Goal: Information Seeking & Learning: Learn about a topic

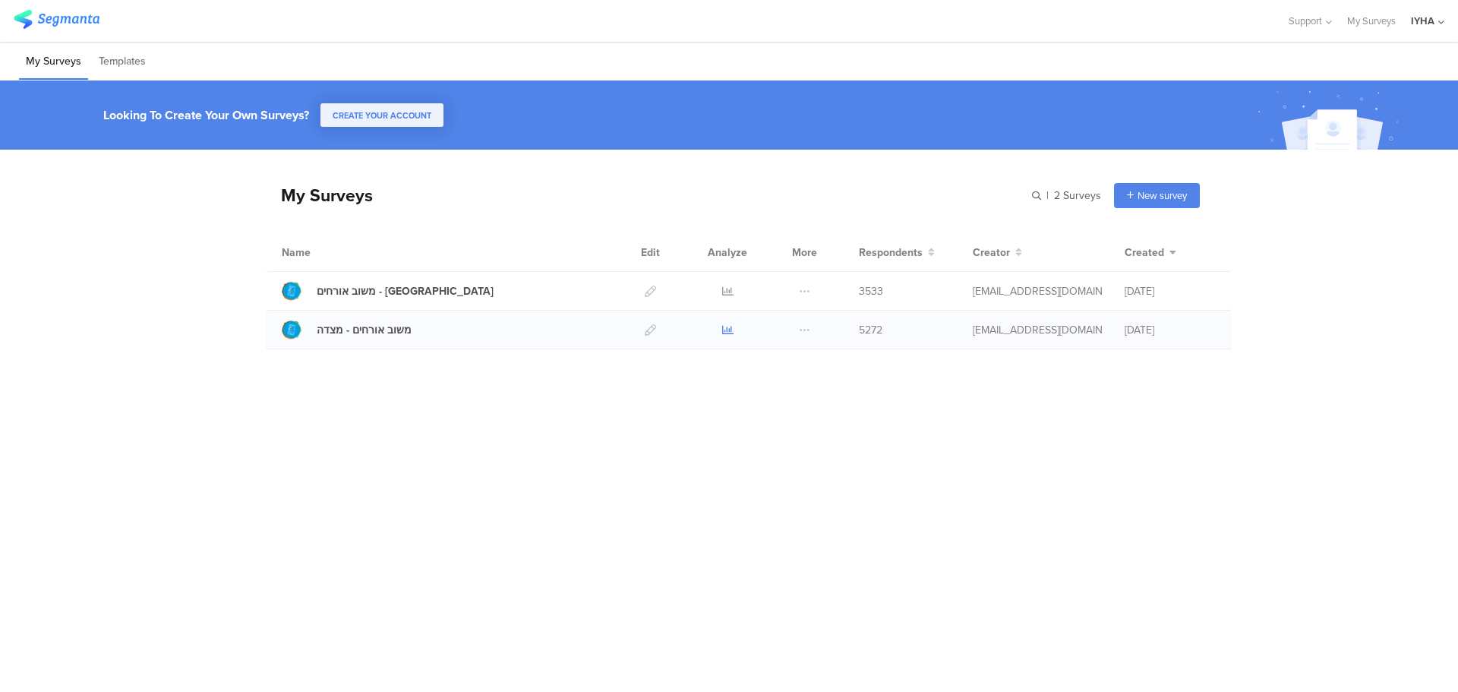
click at [724, 327] on icon at bounding box center [727, 329] width 11 height 11
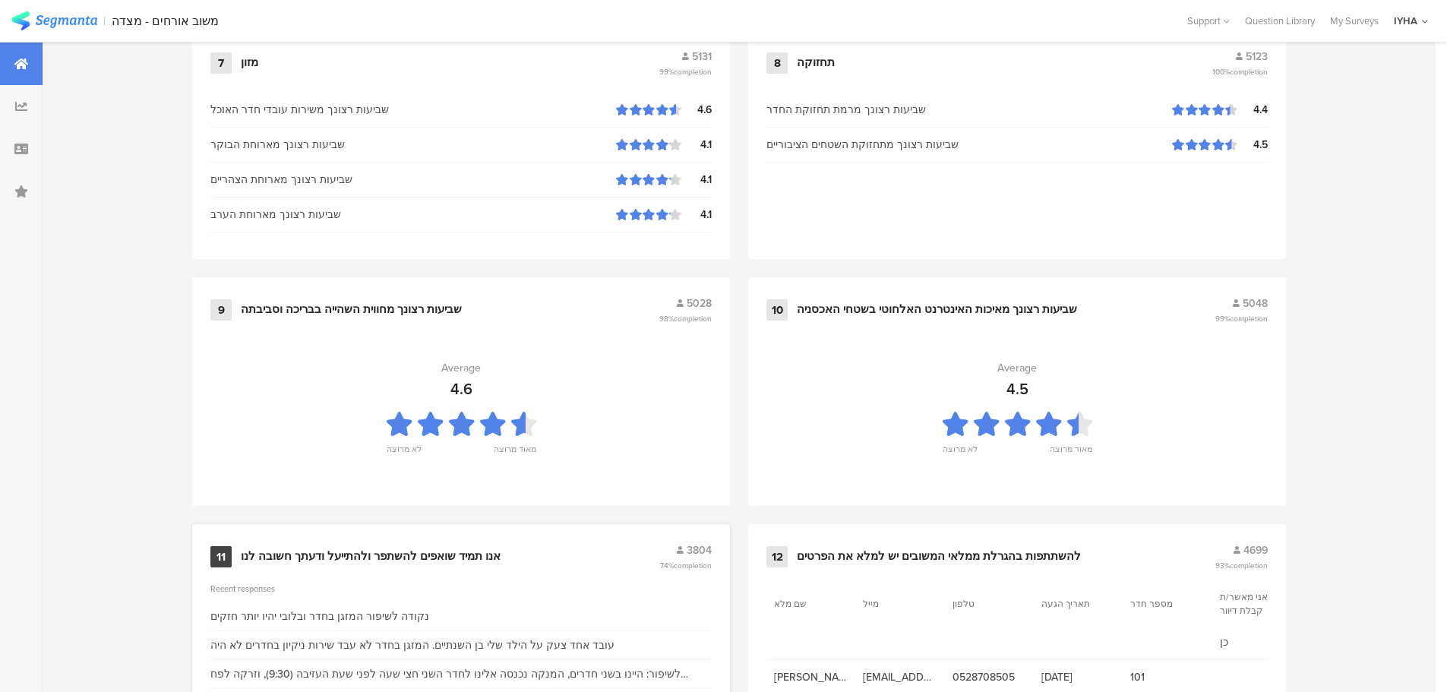
scroll to position [1535, 0]
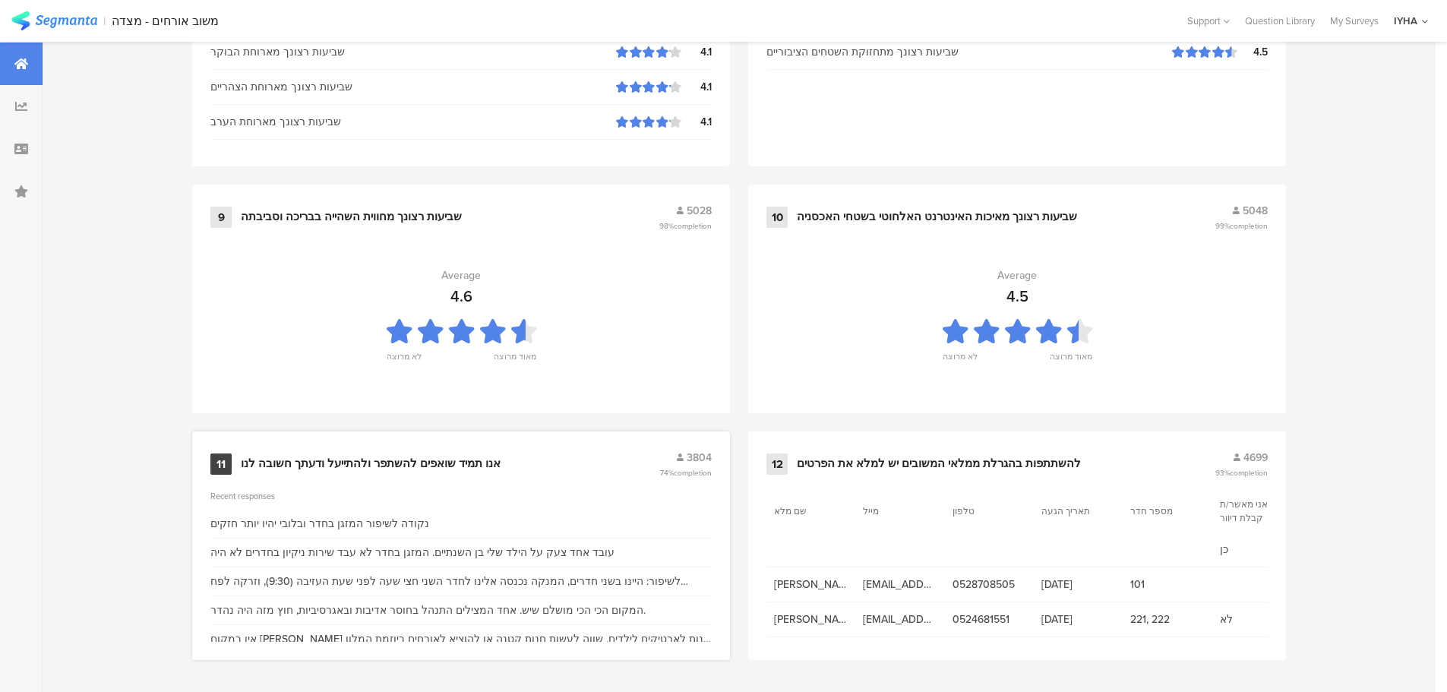
click at [450, 454] on div "11 אנו תמיד שואפים להשתפר ולהתייעל ודעתך חשובה לנו 3804 74% completion" at bounding box center [460, 464] width 501 height 29
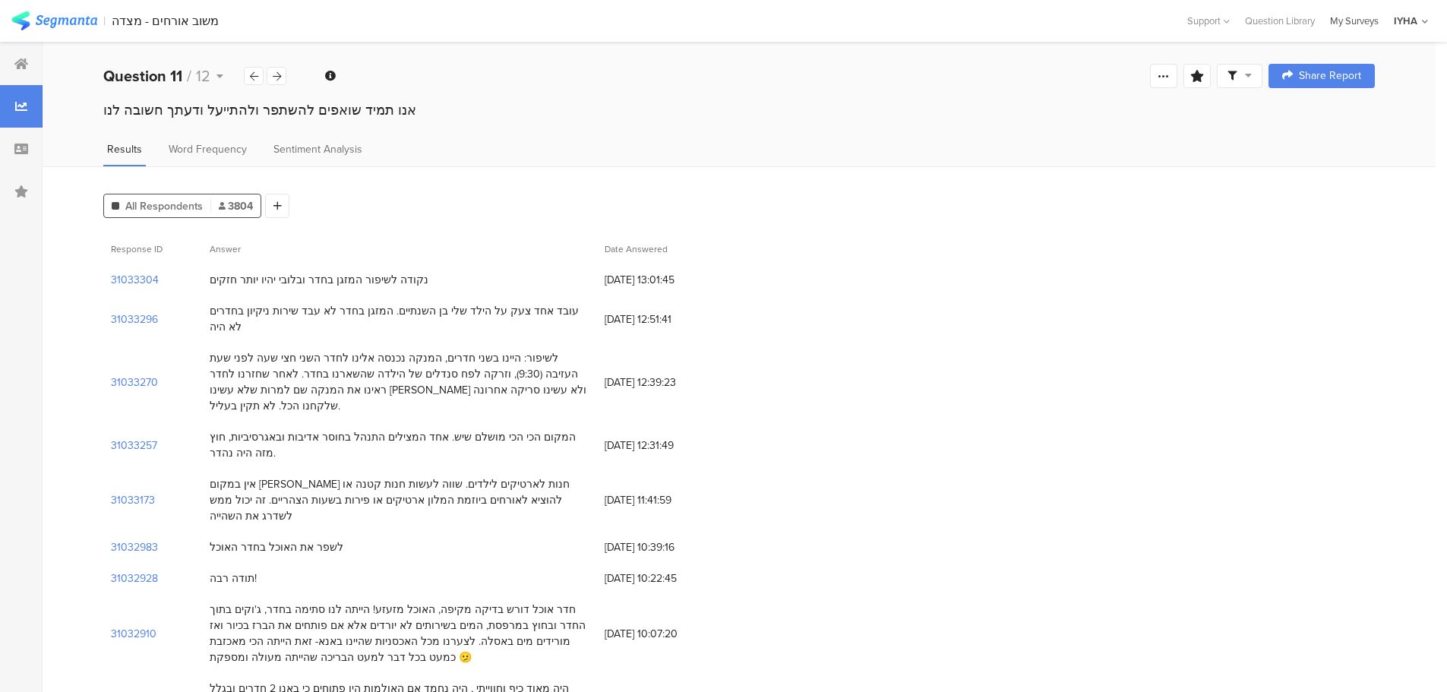
click at [1348, 17] on div "My Surveys" at bounding box center [1354, 21] width 64 height 14
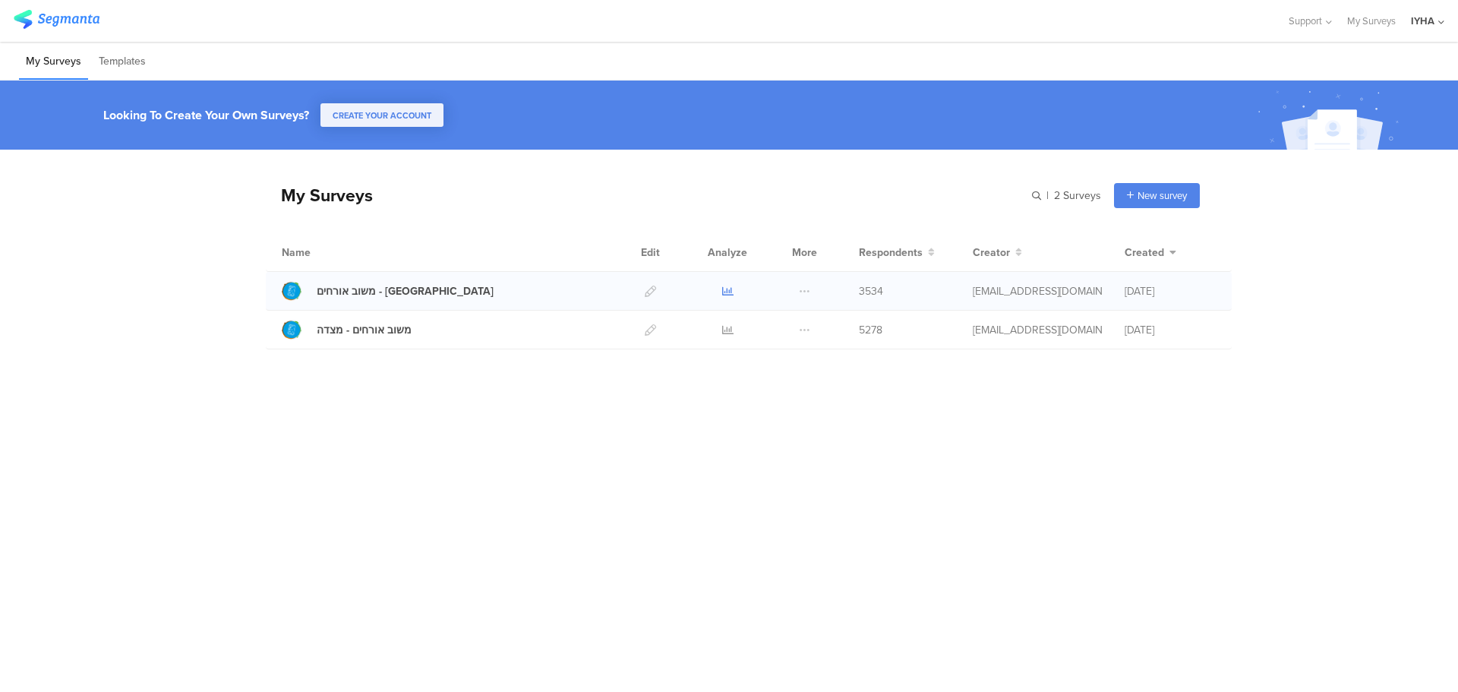
click at [727, 288] on icon at bounding box center [727, 291] width 11 height 11
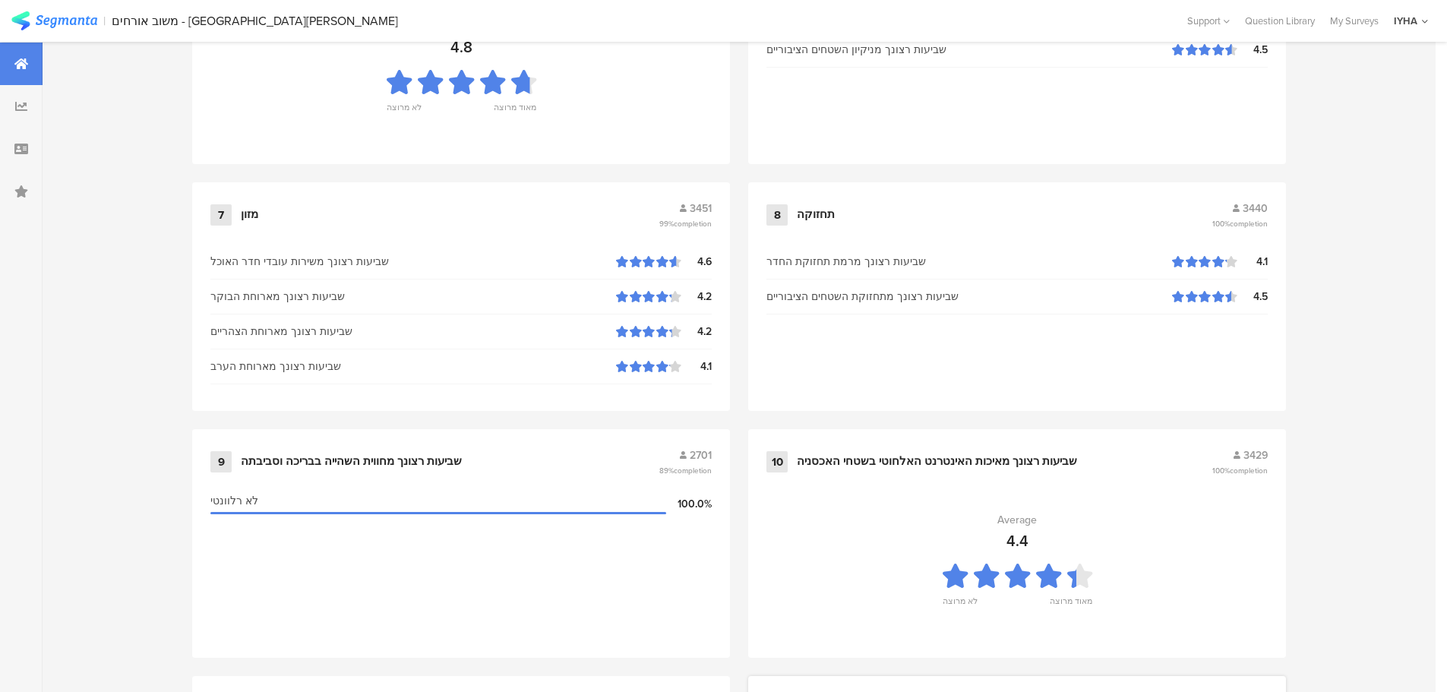
scroll to position [1535, 0]
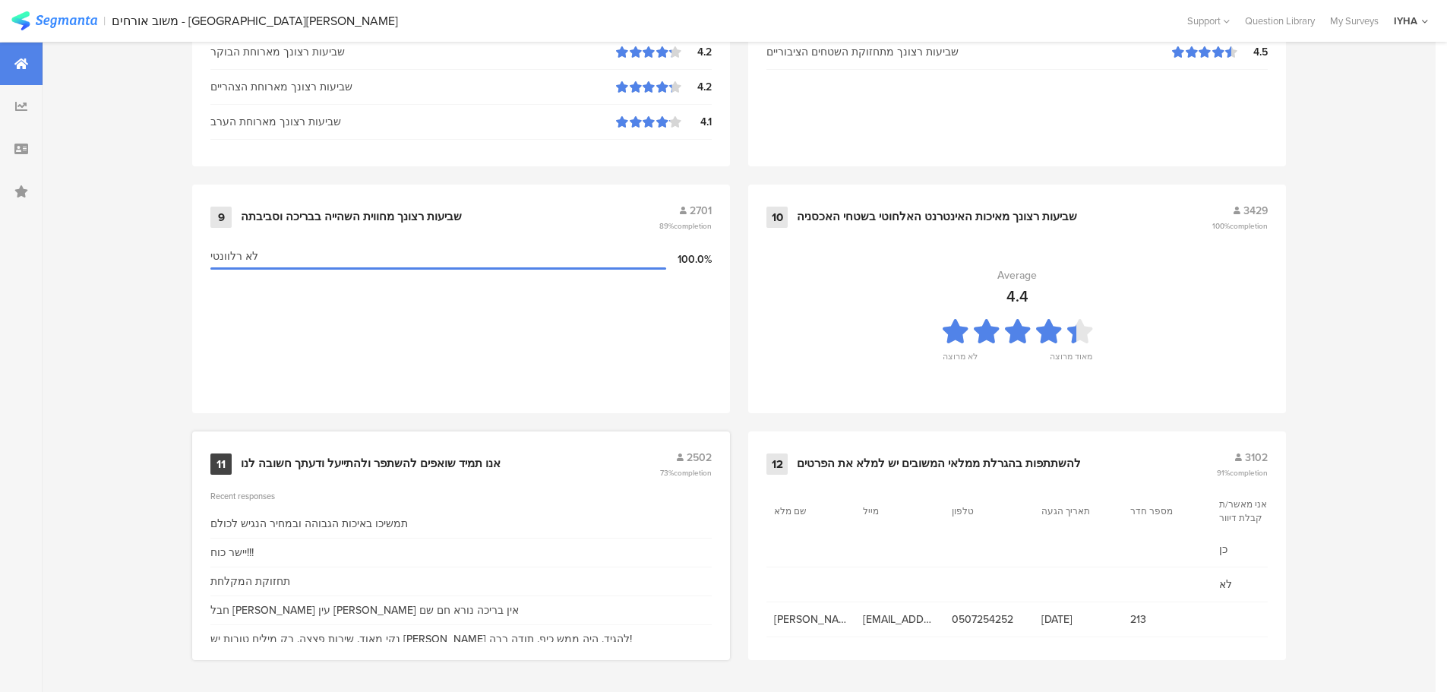
click at [450, 459] on div "אנו תמיד שואפים להשתפר ולהתייעל ודעתך חשובה לנו" at bounding box center [371, 463] width 260 height 15
